Goal: Task Accomplishment & Management: Complete application form

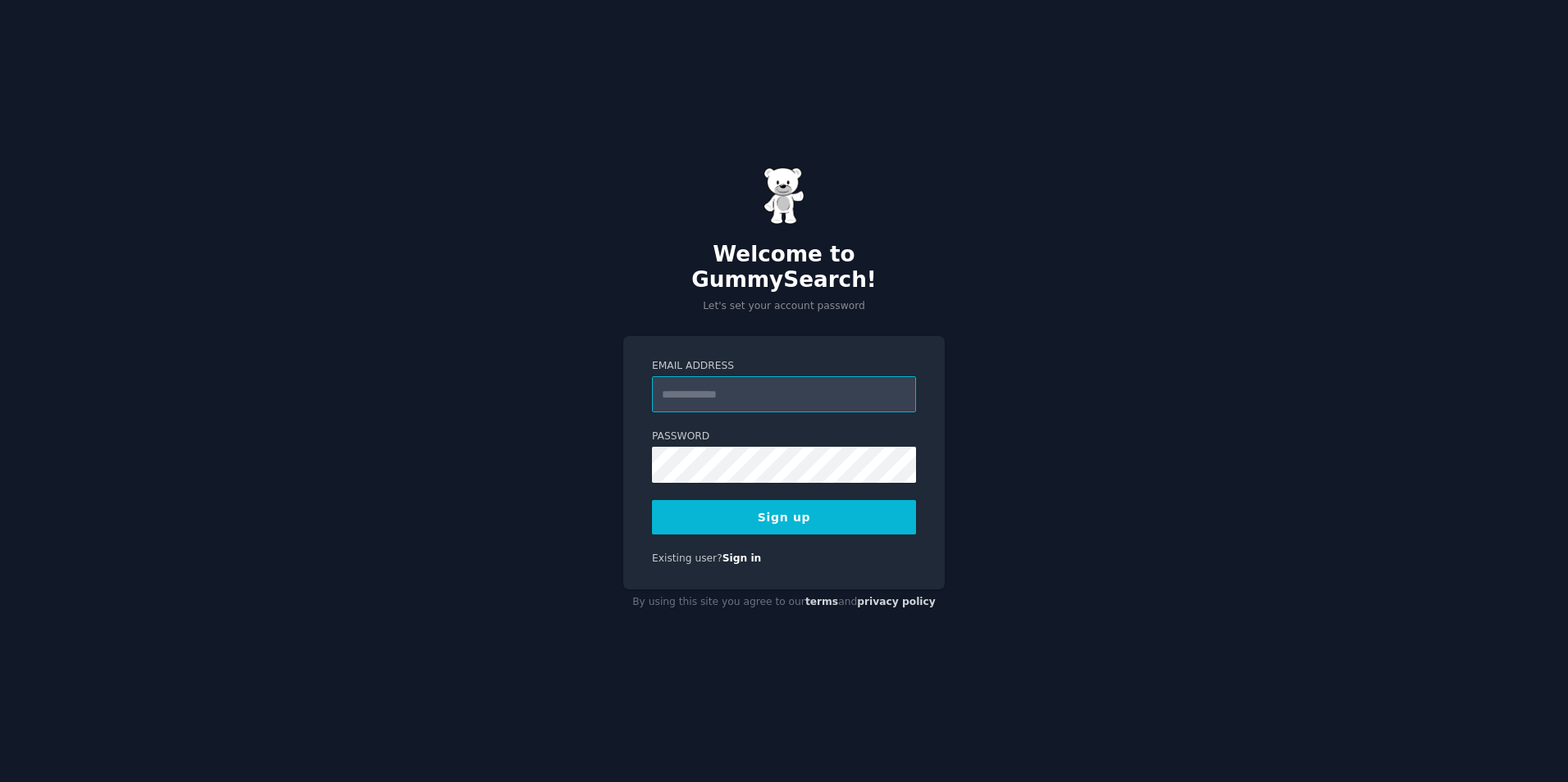
click at [802, 392] on input "Email Address" at bounding box center [784, 394] width 264 height 36
type input "**********"
click at [723, 509] on button "Sign up" at bounding box center [784, 517] width 264 height 35
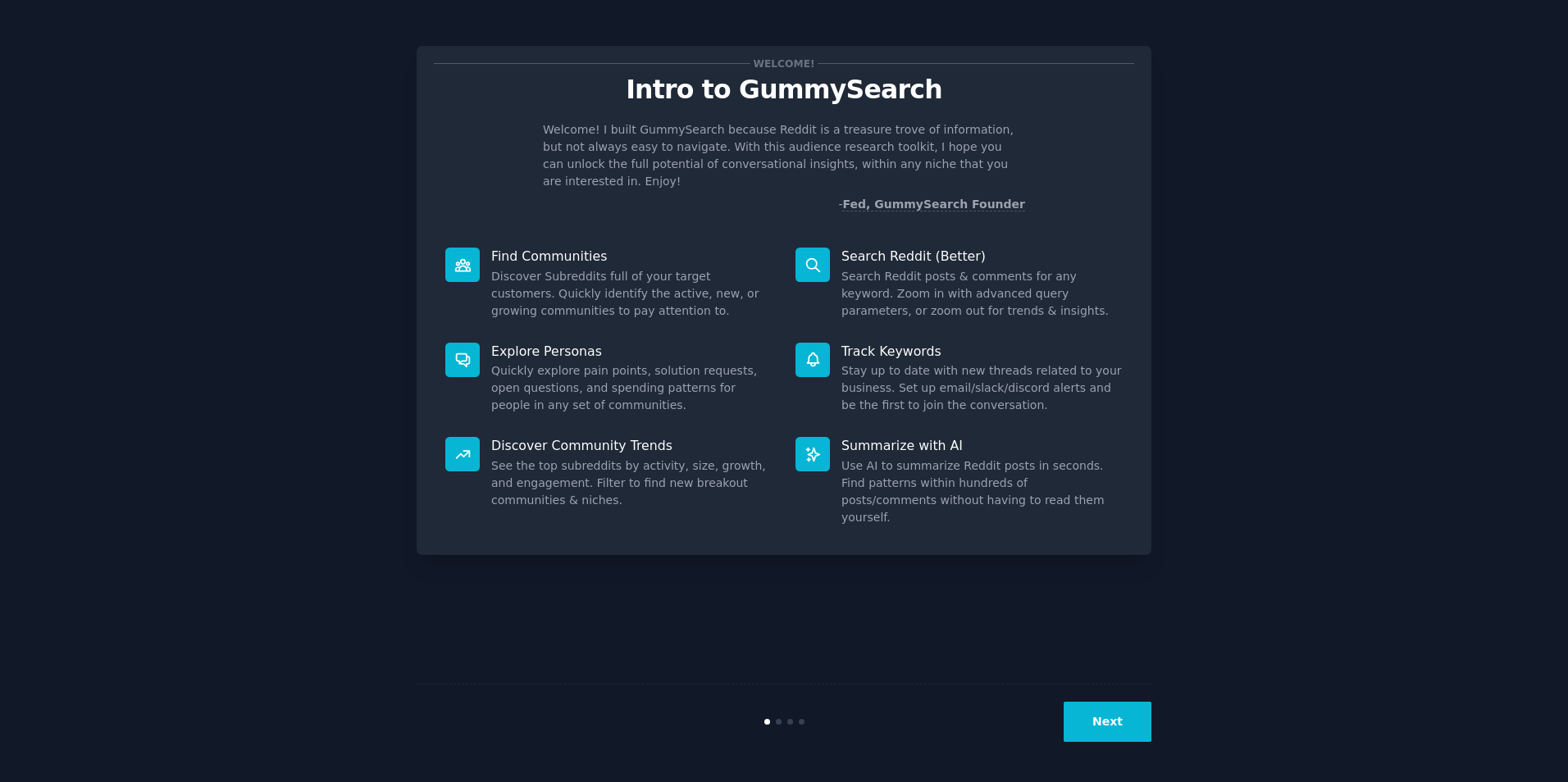
click at [1107, 724] on button "Next" at bounding box center [1107, 722] width 87 height 40
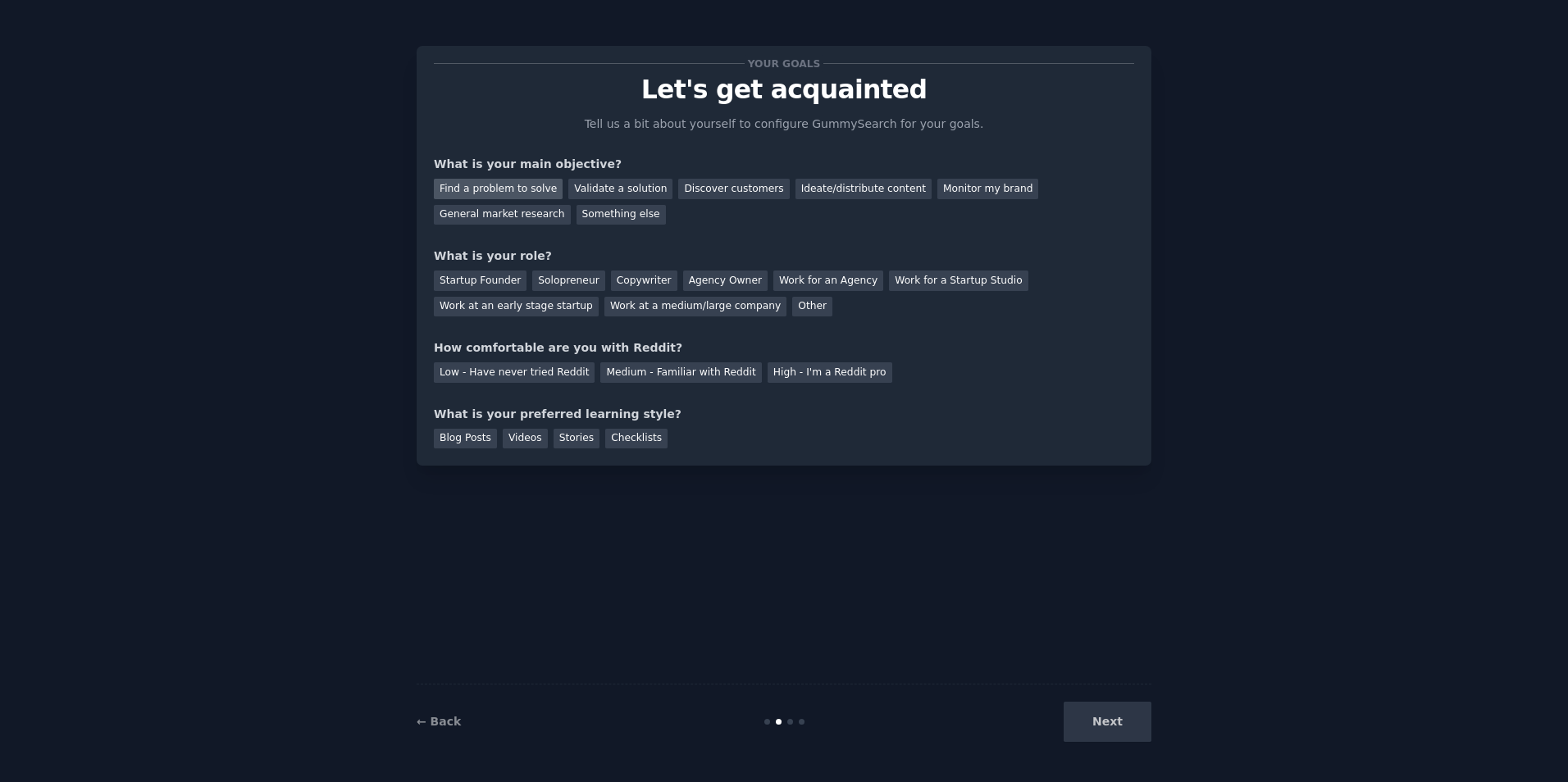
click at [538, 191] on div "Find a problem to solve" at bounding box center [498, 189] width 129 height 21
click at [966, 190] on div "Monitor my brand" at bounding box center [987, 189] width 101 height 21
click at [571, 205] on div "General market research" at bounding box center [503, 215] width 137 height 21
click at [508, 281] on div "Startup Founder" at bounding box center [480, 281] width 93 height 21
click at [601, 372] on div "Medium - Familiar with Reddit" at bounding box center [681, 373] width 161 height 21
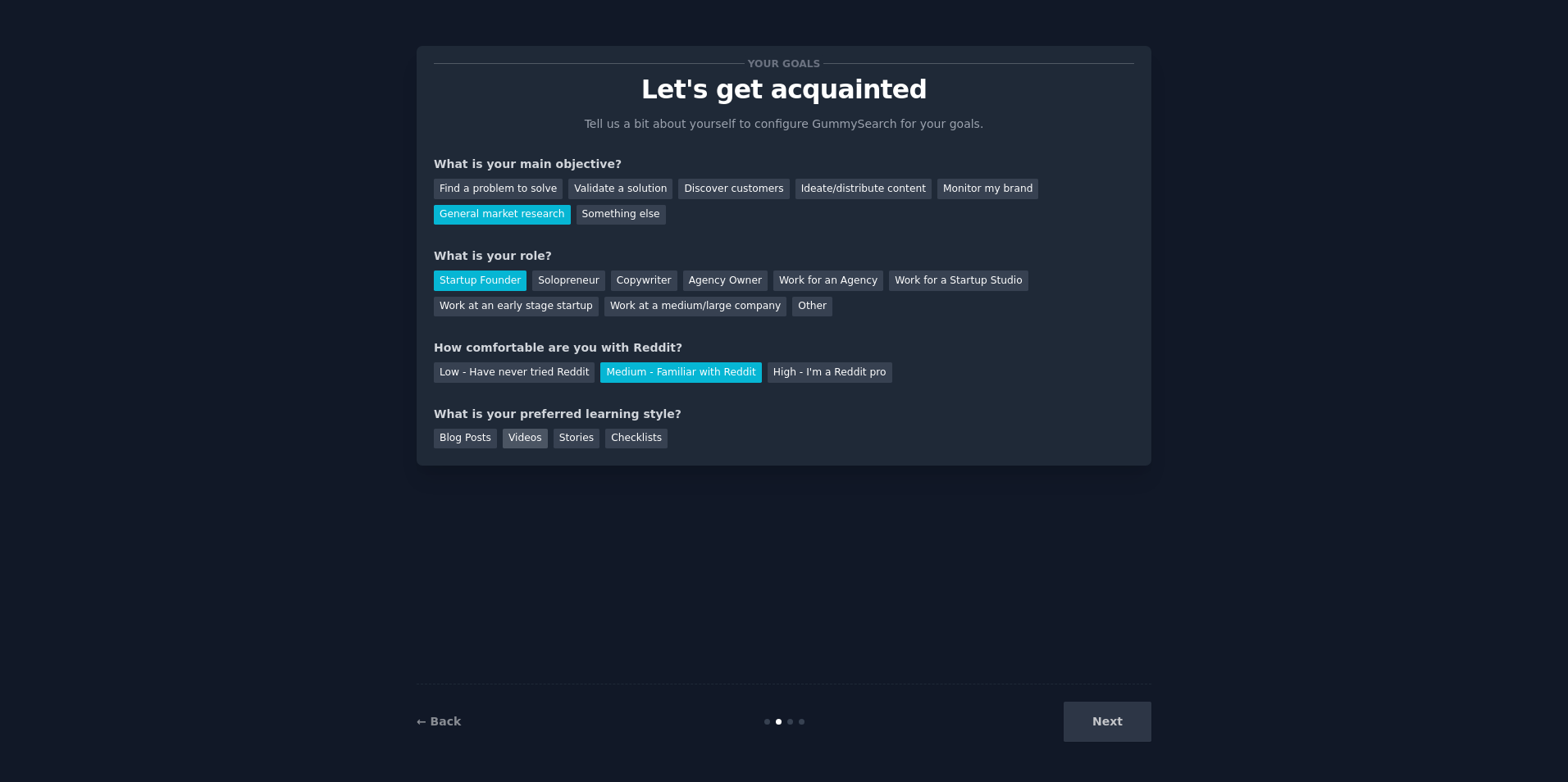
click at [505, 440] on div "Videos" at bounding box center [525, 439] width 45 height 21
click at [1098, 716] on button "Next" at bounding box center [1107, 722] width 87 height 40
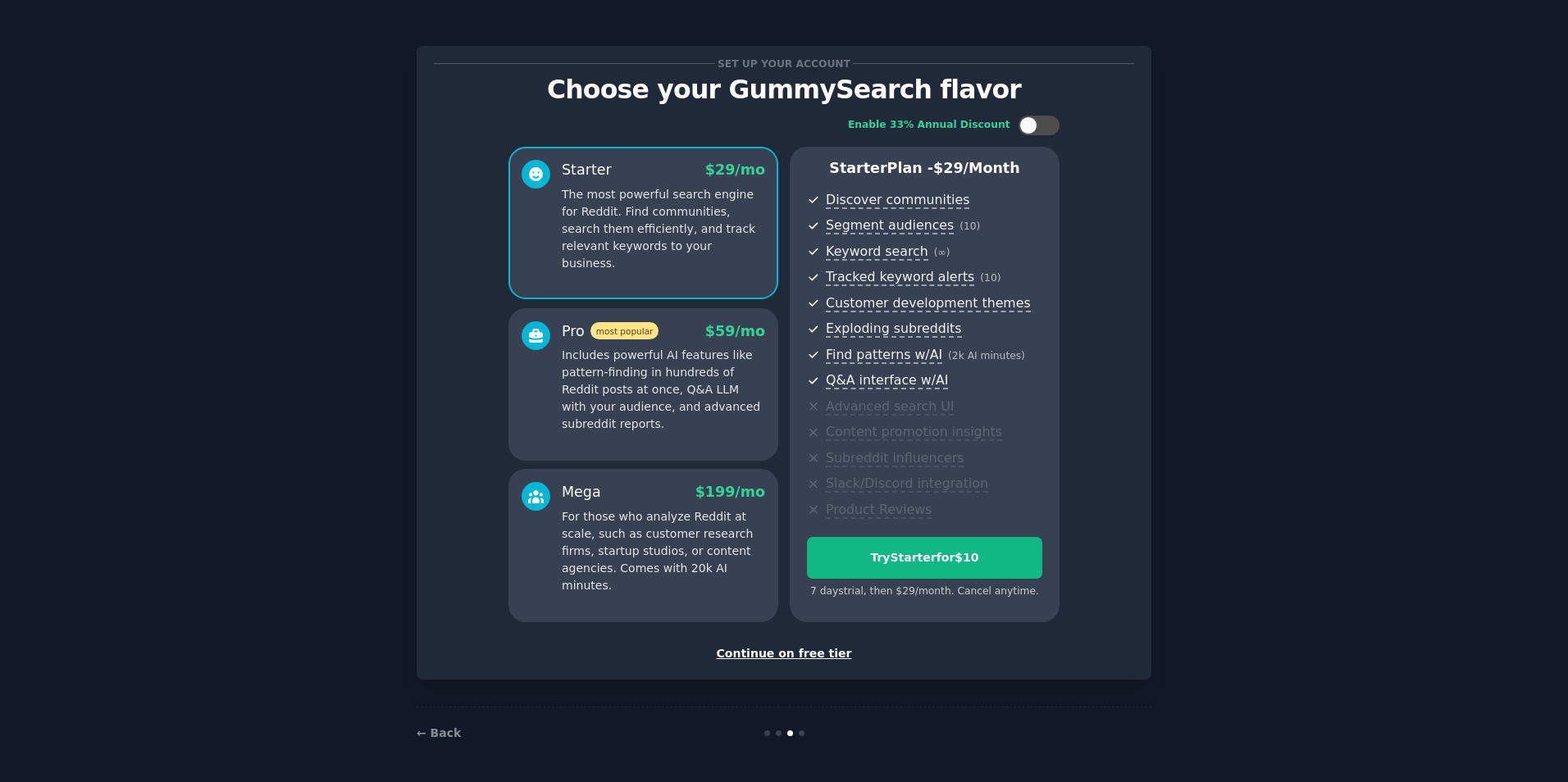
click at [1183, 191] on div "Set up your account Choose your GummySearch flavor Enable 33% Annual Discount S…" at bounding box center [783, 390] width 1522 height 736
